Goal: Communication & Community: Answer question/provide support

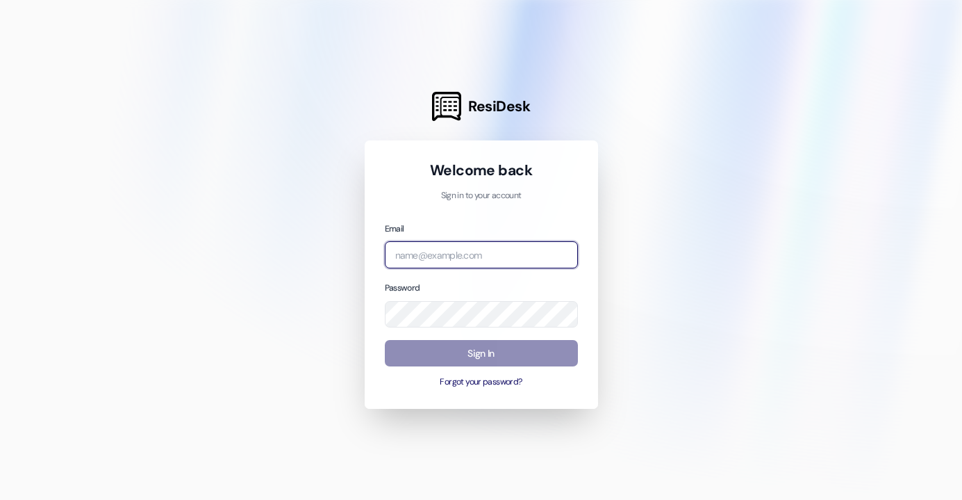
type input "[PERSON_NAME][EMAIL_ADDRESS][DOMAIN_NAME]"
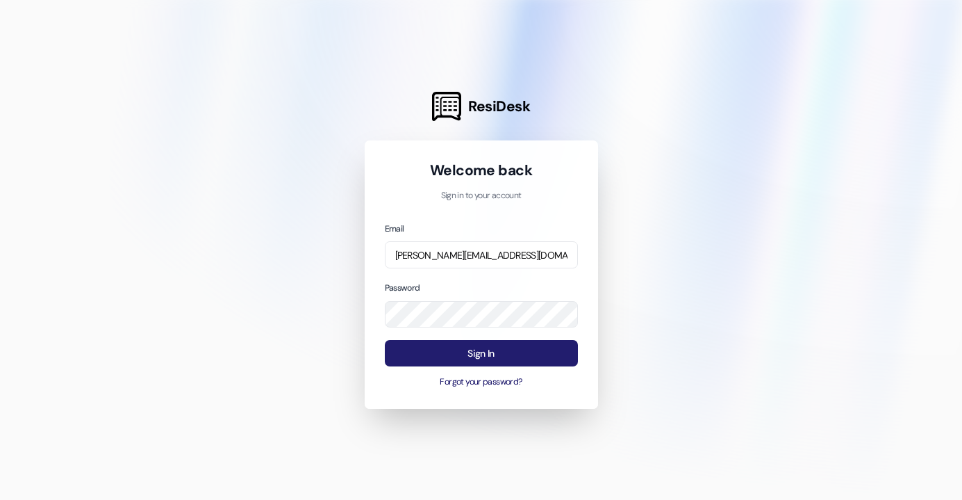
click at [552, 349] on button "Sign In" at bounding box center [481, 353] width 193 height 27
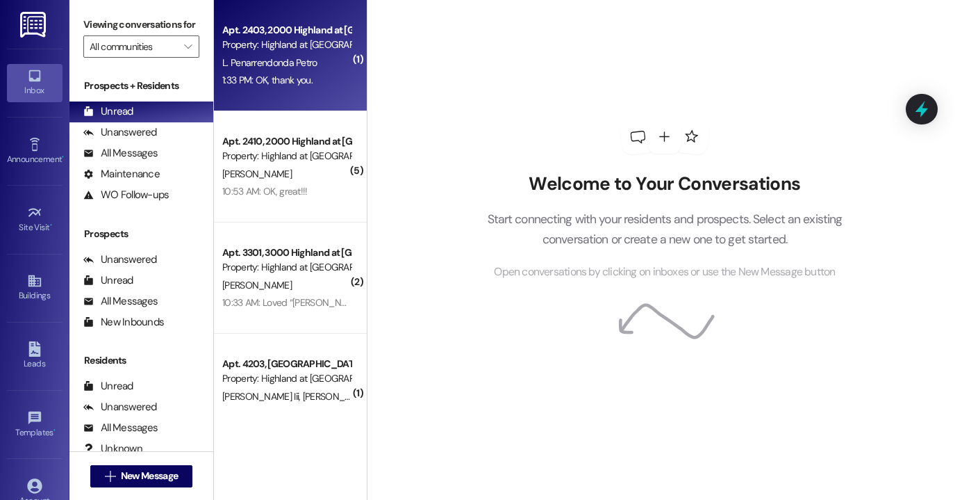
click at [294, 93] on div "Apt. 2403, 2000 Highland at [GEOGRAPHIC_DATA] Property: [GEOGRAPHIC_DATA] at [G…" at bounding box center [290, 55] width 153 height 111
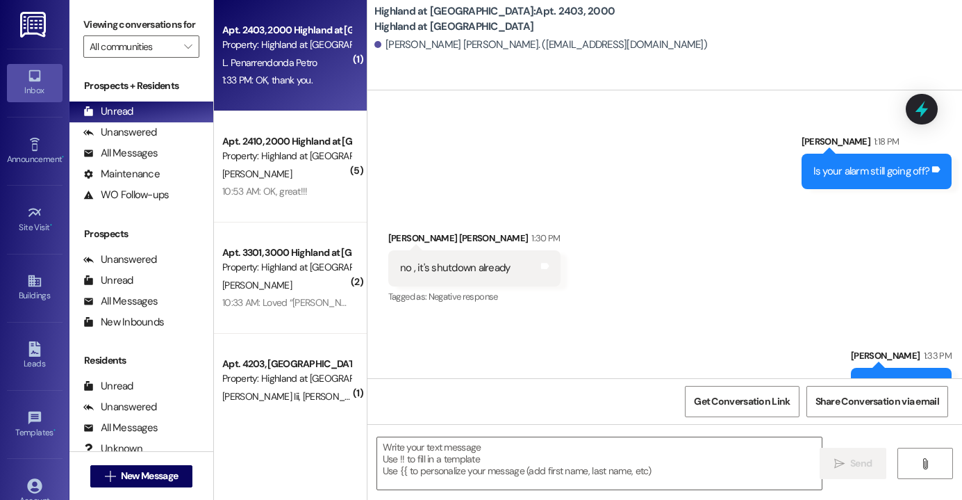
scroll to position [8038, 0]
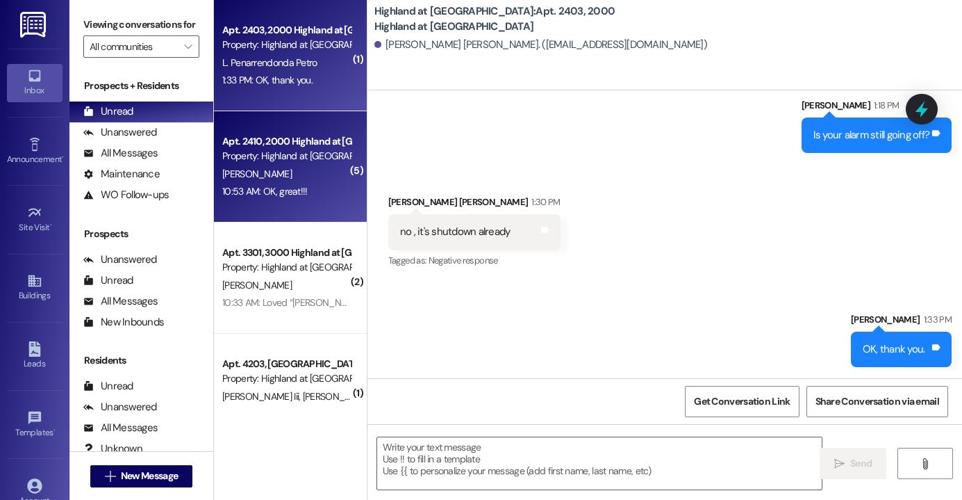
click at [301, 136] on div "Apt. 2410, 2000 Highland at [GEOGRAPHIC_DATA]" at bounding box center [286, 141] width 129 height 15
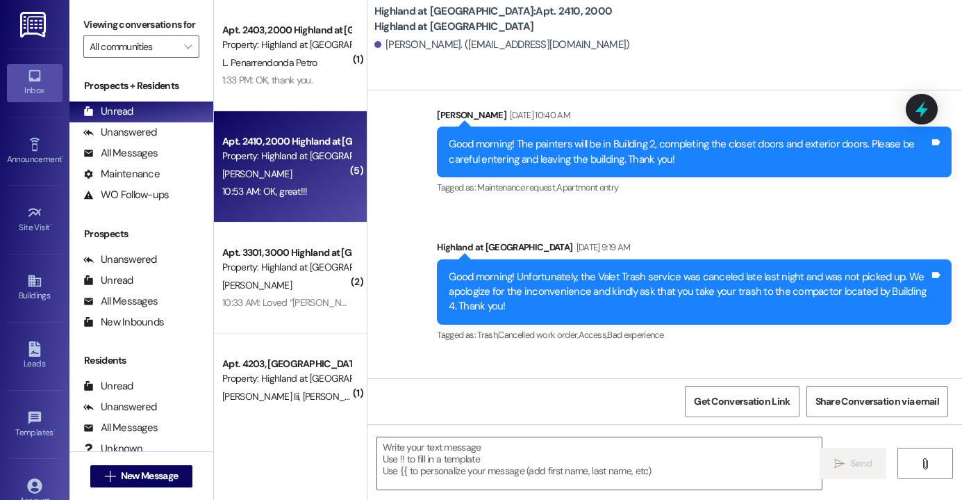
scroll to position [22570, 0]
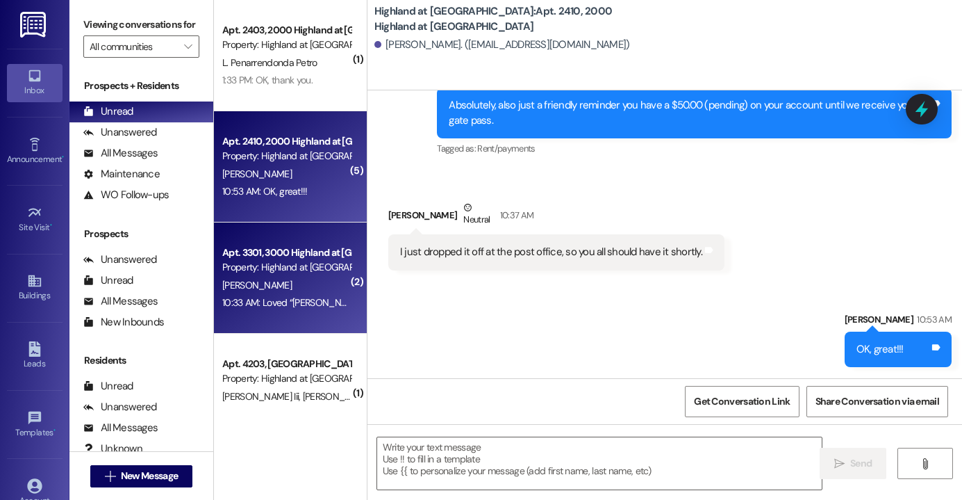
click at [293, 294] on div "10:33 AM: Loved “[PERSON_NAME] (Highland at [GEOGRAPHIC_DATA]): Thank you, I ha…" at bounding box center [286, 302] width 131 height 17
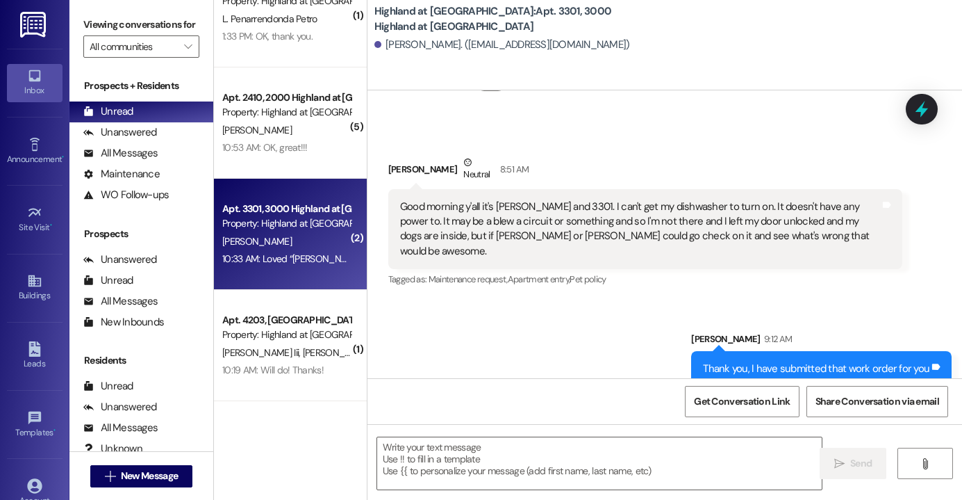
scroll to position [42, 0]
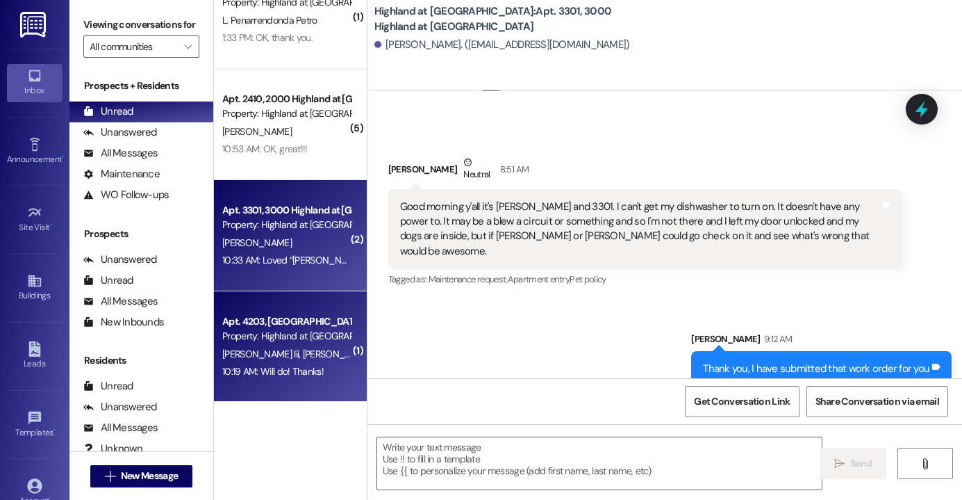
click at [297, 365] on div "10:19 AM: Will do! Thanks! 10:19 AM: Will do! Thanks!" at bounding box center [272, 371] width 101 height 13
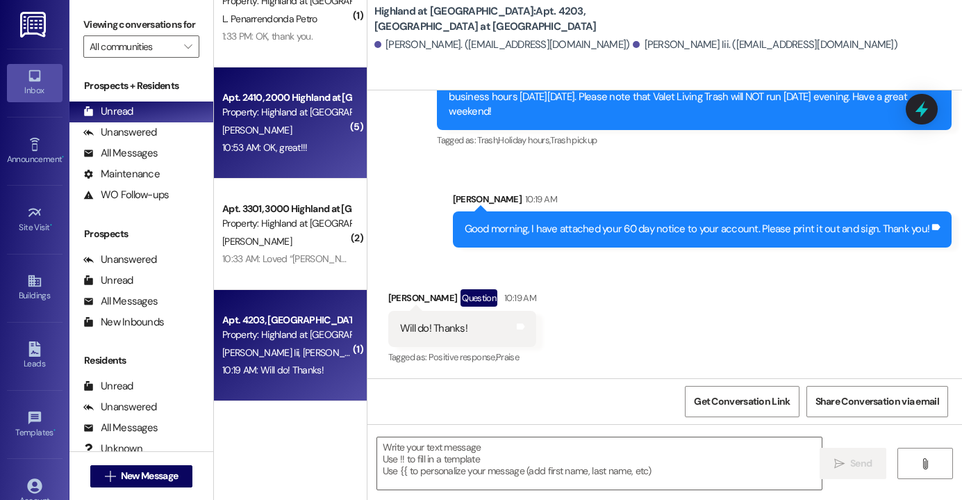
scroll to position [0, 0]
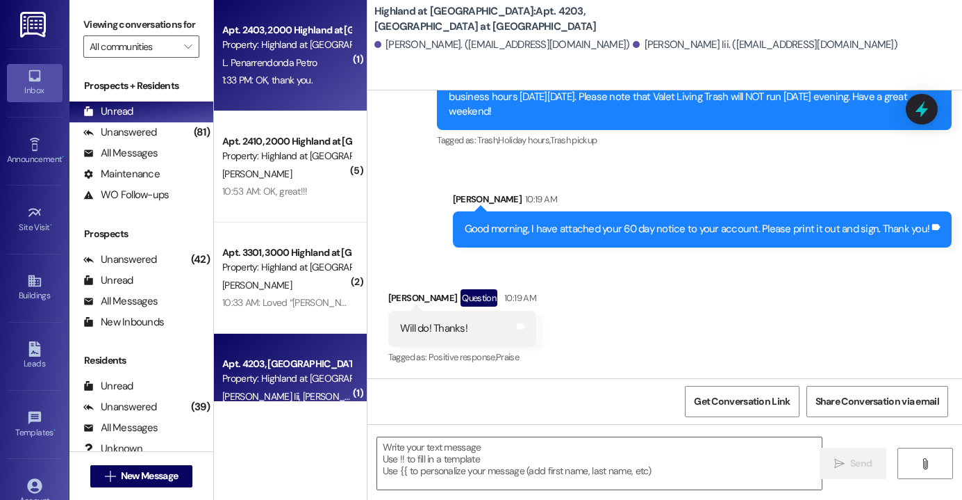
click at [273, 74] on div "1:33 PM: OK, thank you. 1:33 PM: OK, thank you." at bounding box center [267, 80] width 90 height 13
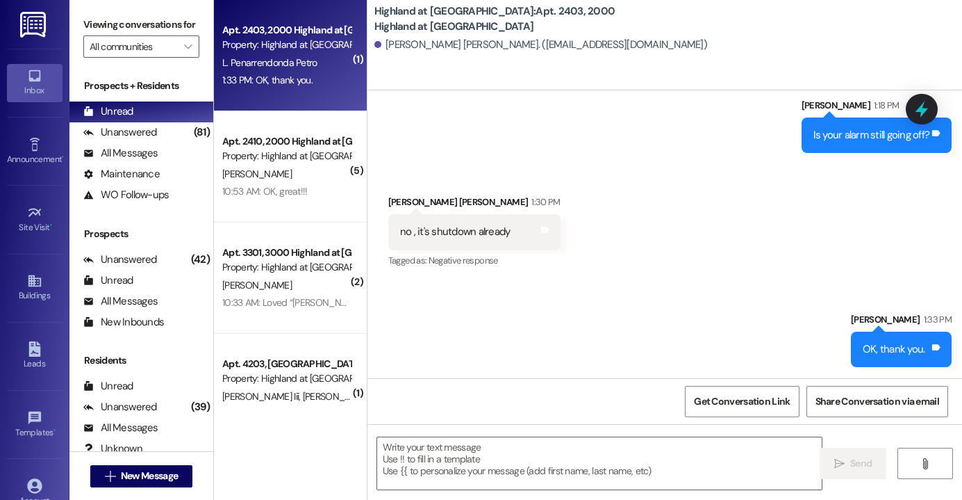
scroll to position [8038, 0]
